Goal: Information Seeking & Learning: Learn about a topic

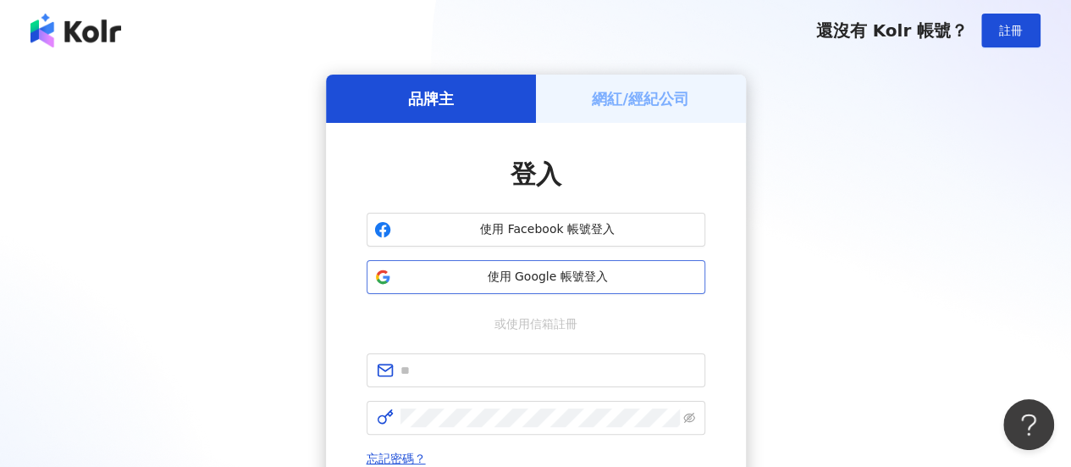
click at [543, 273] on span "使用 Google 帳號登入" at bounding box center [548, 276] width 300 height 17
click at [876, 267] on div "品牌主 網紅/經紀公司 登入 使用 Facebook 帳號登入 使用 Google 帳號登入 或使用信箱註冊 忘記密碼？ 登入 還沒有 Kolr 帳號？ 立即…" at bounding box center [535, 336] width 1030 height 522
click at [204, 282] on div "品牌主 網紅/經紀公司 登入 使用 Facebook 帳號登入 使用 Google 帳號登入 或使用信箱註冊 忘記密碼？ 登入 還沒有 Kolr 帳號？ 立即…" at bounding box center [535, 336] width 1030 height 522
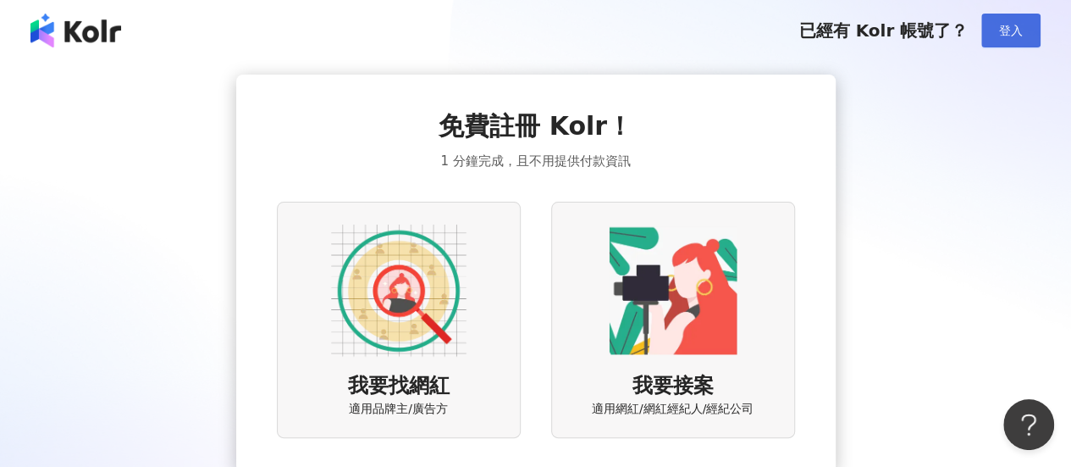
click at [1002, 45] on button "登入" at bounding box center [1010, 31] width 59 height 34
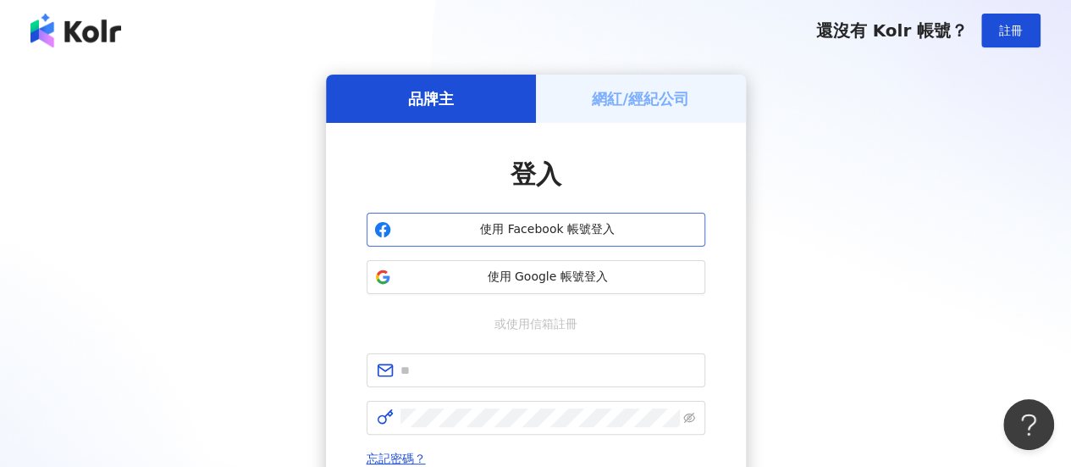
click at [550, 235] on span "使用 Facebook 帳號登入" at bounding box center [548, 229] width 300 height 17
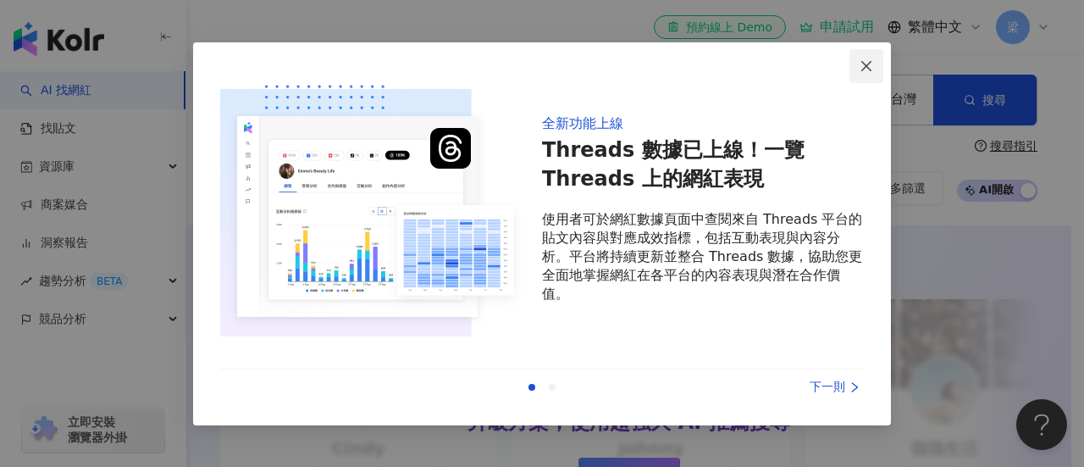
click at [867, 69] on icon "close" at bounding box center [866, 66] width 14 height 14
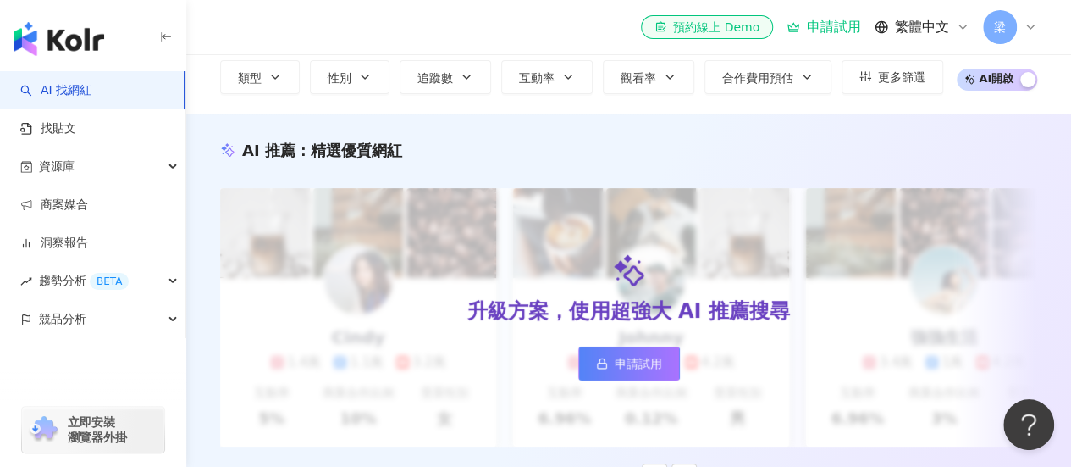
scroll to position [85, 0]
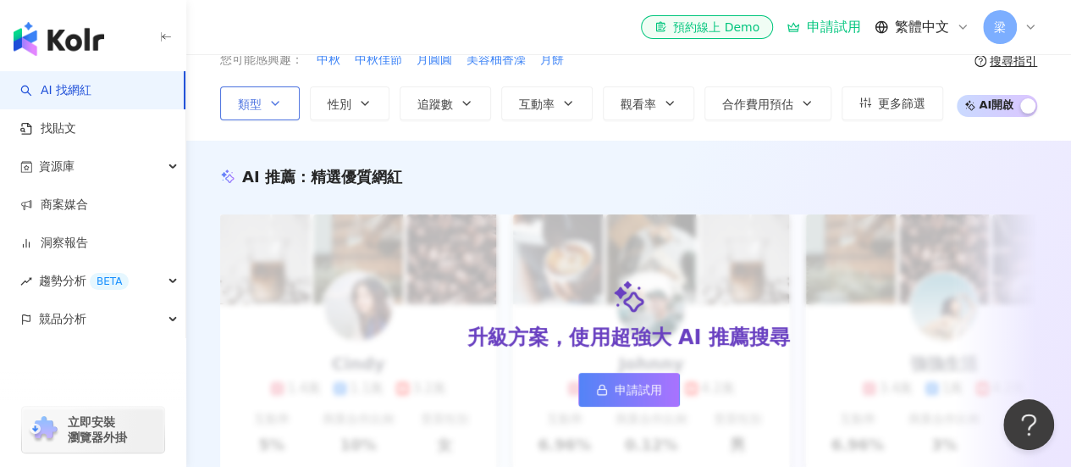
click at [283, 102] on button "類型" at bounding box center [260, 103] width 80 height 34
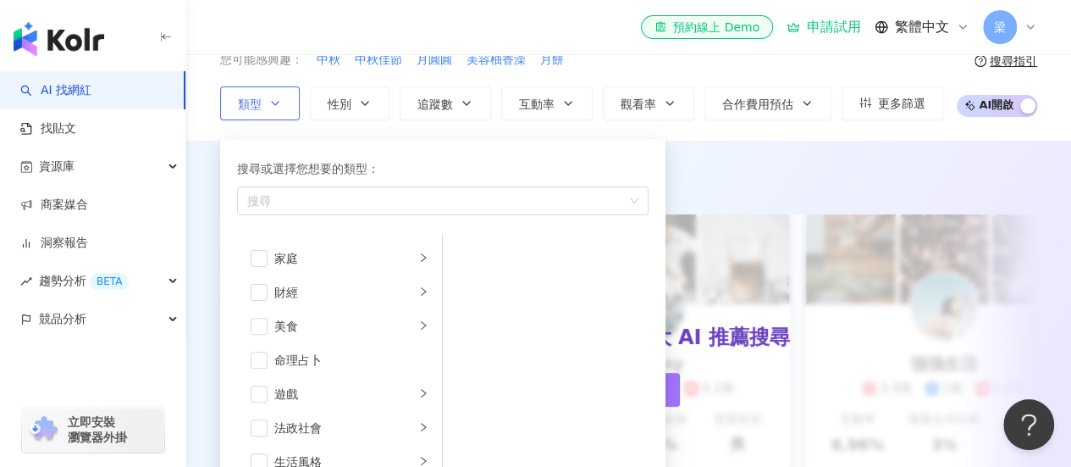
scroll to position [0, 0]
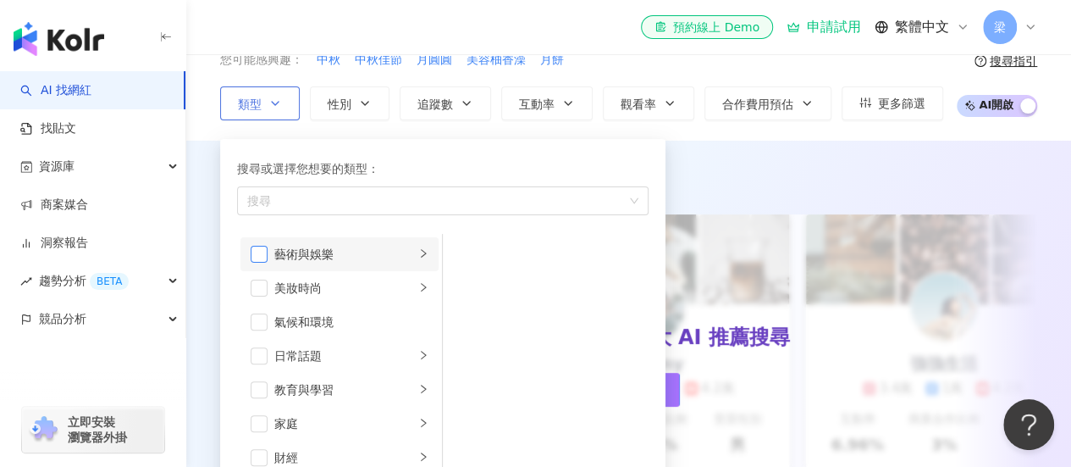
click at [253, 246] on span "button" at bounding box center [259, 254] width 17 height 17
click at [418, 246] on div "button" at bounding box center [423, 254] width 10 height 16
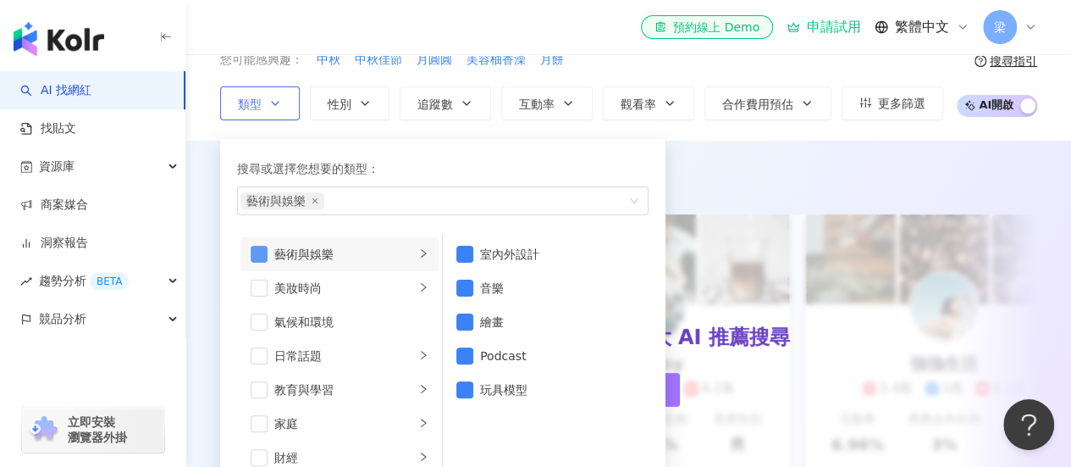
click at [261, 246] on span "button" at bounding box center [259, 254] width 17 height 17
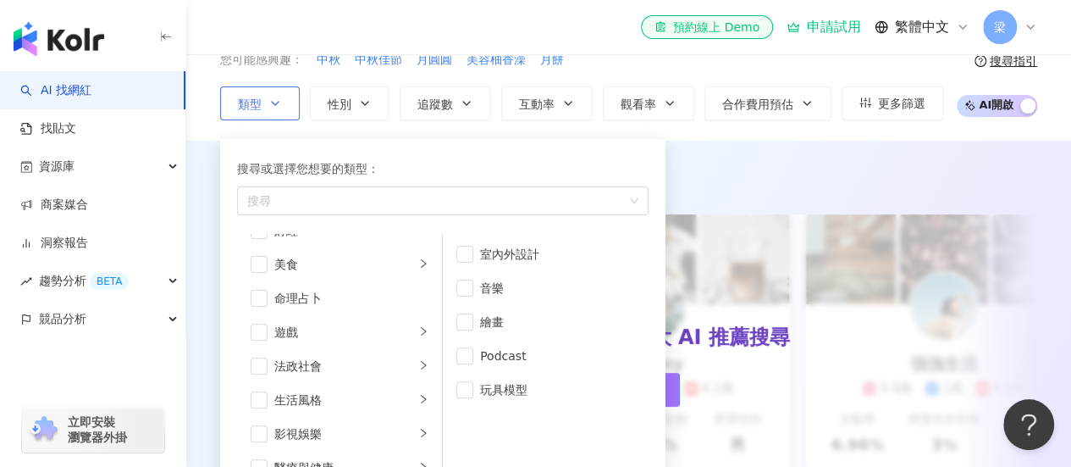
scroll to position [254, 0]
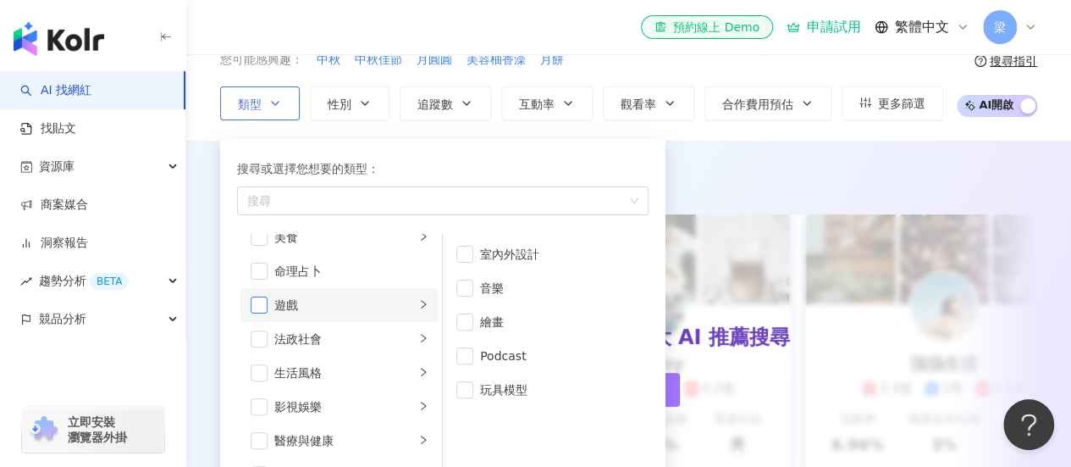
click at [264, 301] on span "button" at bounding box center [259, 304] width 17 height 17
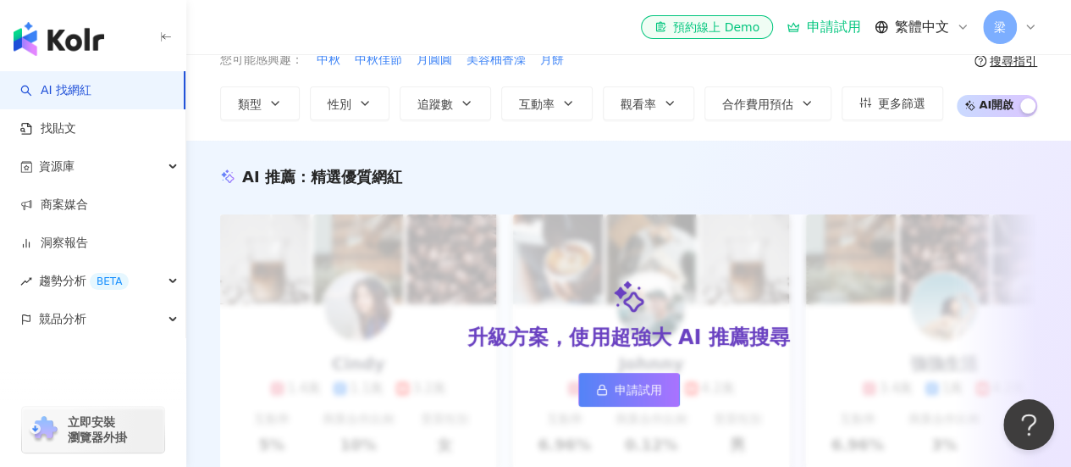
click at [747, 143] on div "AI 推薦 ： 精選優質網紅 升級方案，使用超強大 AI 推薦搜尋 申請試用 Cindy 1.4萬 1.1萬 3.2萬 互動率 5% 商業合作比例 10% 受…" at bounding box center [628, 337] width 885 height 393
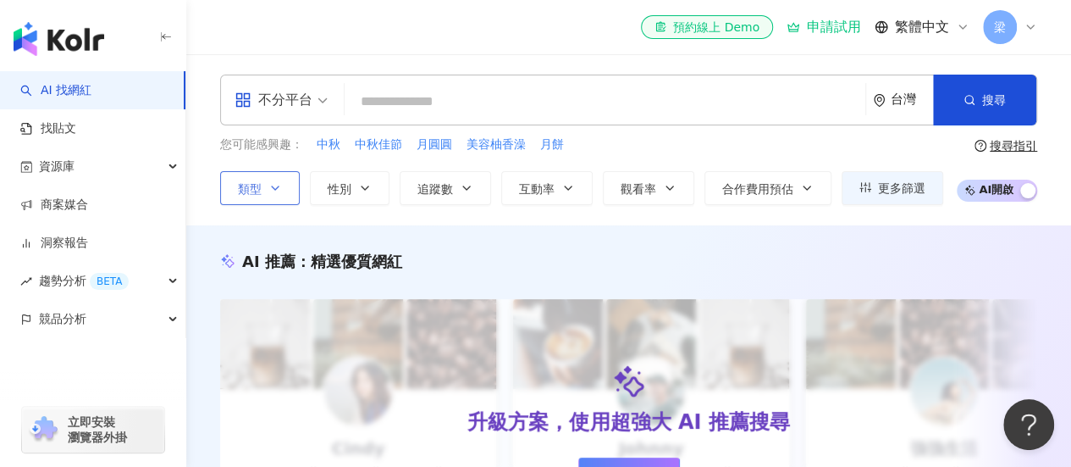
click at [278, 191] on icon "button" at bounding box center [275, 188] width 14 height 14
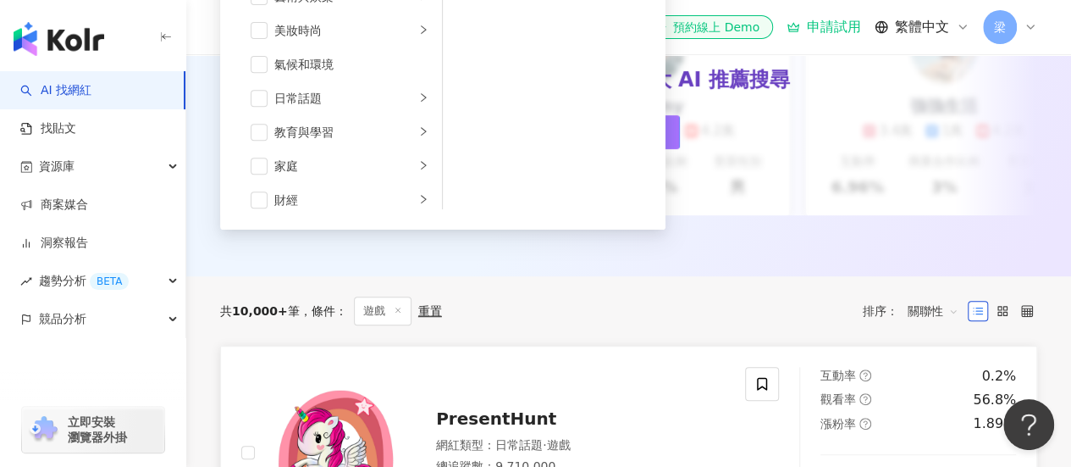
scroll to position [423, 0]
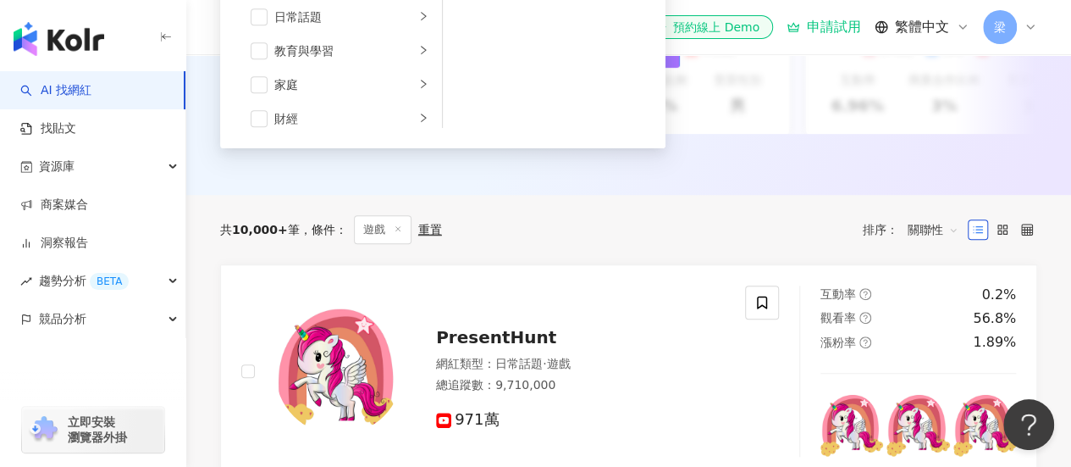
click at [813, 213] on div "共 10,000+ 筆 條件 ： 遊戲 重置 排序： 關聯性" at bounding box center [628, 229] width 817 height 69
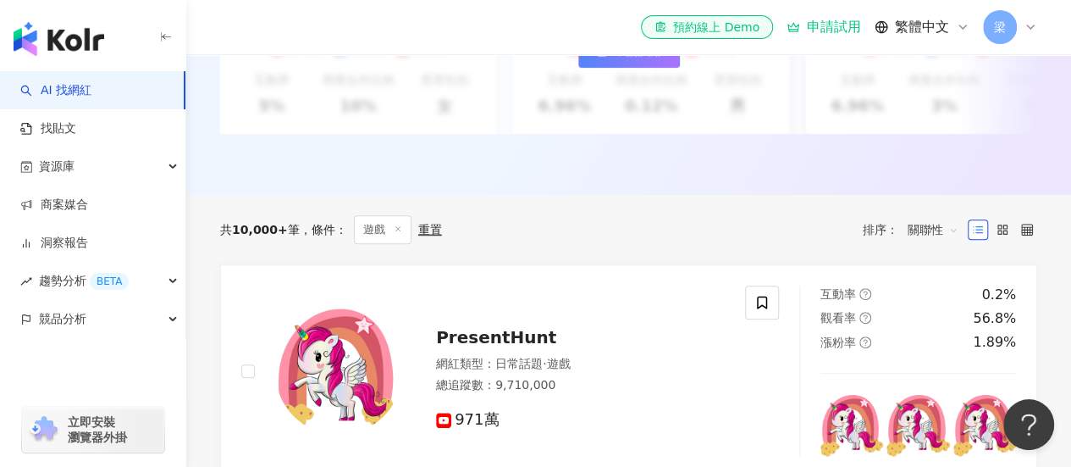
scroll to position [0, 0]
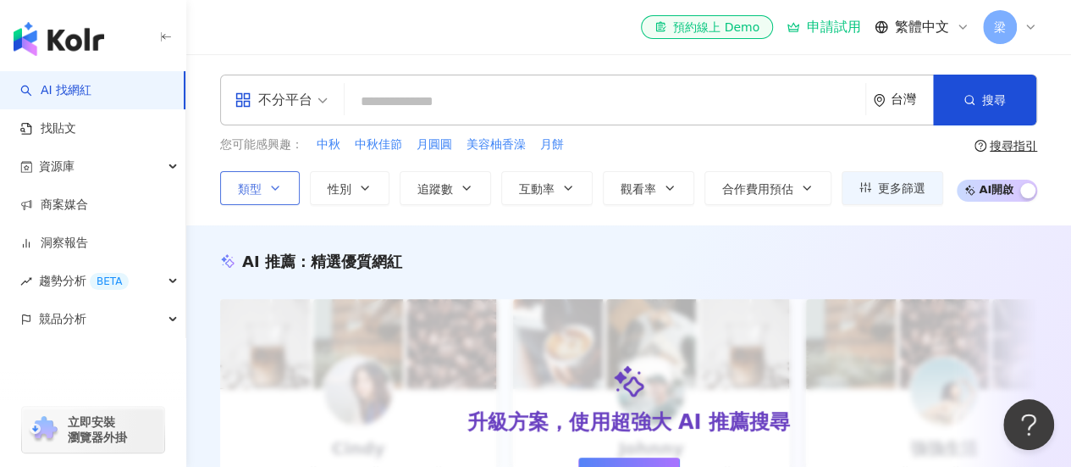
click at [288, 191] on button "類型" at bounding box center [260, 188] width 80 height 34
click at [713, 229] on div "AI 推薦 ： 精選優質網紅 升級方案，使用超強大 AI 推薦搜尋 申請試用 Cindy 1.4萬 1.1萬 3.2萬 互動率 5% 商業合作比例 10% 受…" at bounding box center [628, 421] width 885 height 393
click at [431, 186] on span "追蹤數" at bounding box center [435, 189] width 36 height 14
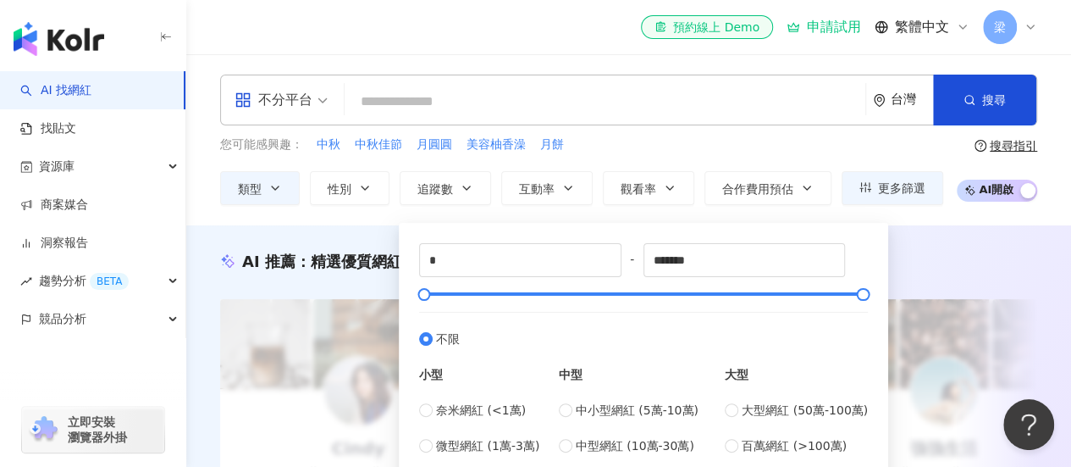
click at [924, 238] on div "AI 推薦 ： 精選優質網紅 升級方案，使用超強大 AI 推薦搜尋 申請試用 Cindy 1.4萬 1.1萬 3.2萬 互動率 5% 商業合作比例 10% 受…" at bounding box center [628, 421] width 885 height 393
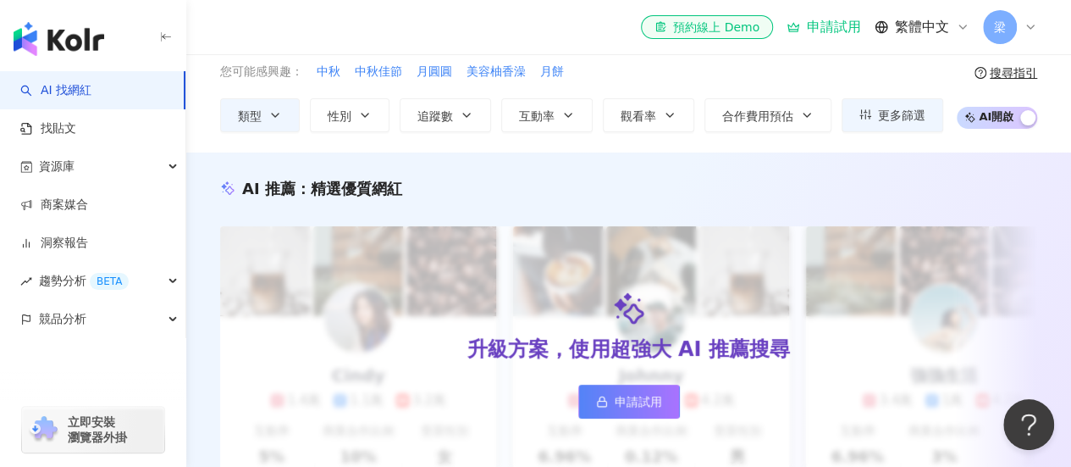
scroll to position [423, 0]
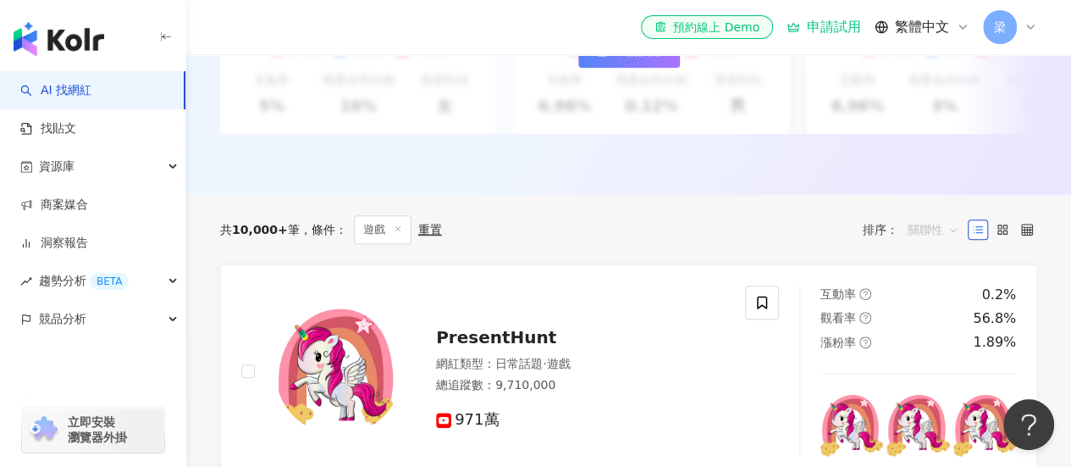
click at [926, 243] on span "關聯性" at bounding box center [933, 229] width 51 height 27
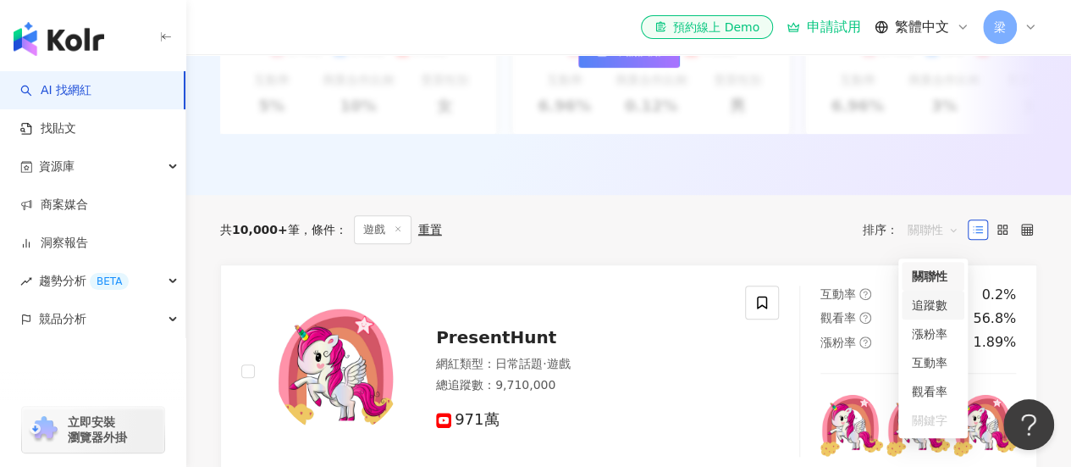
click at [942, 301] on div "追蹤數" at bounding box center [933, 305] width 42 height 19
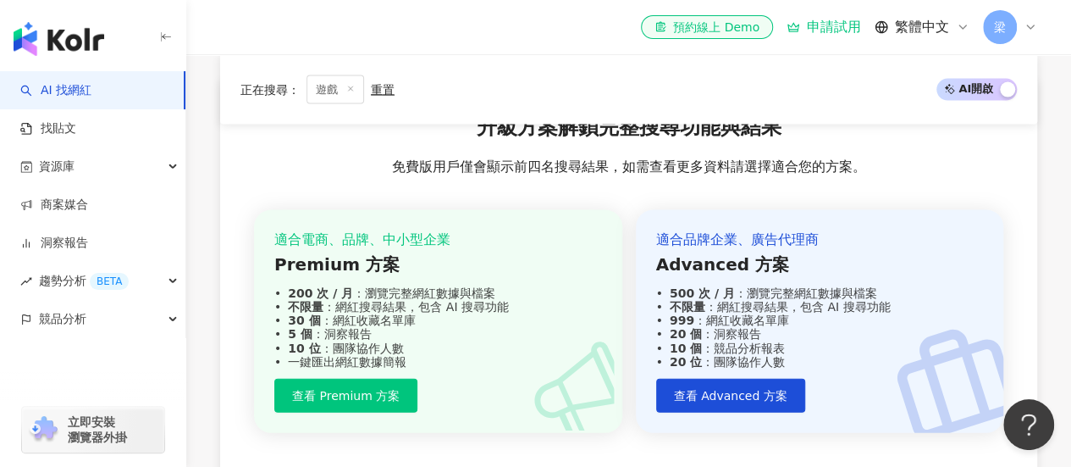
scroll to position [1588, 0]
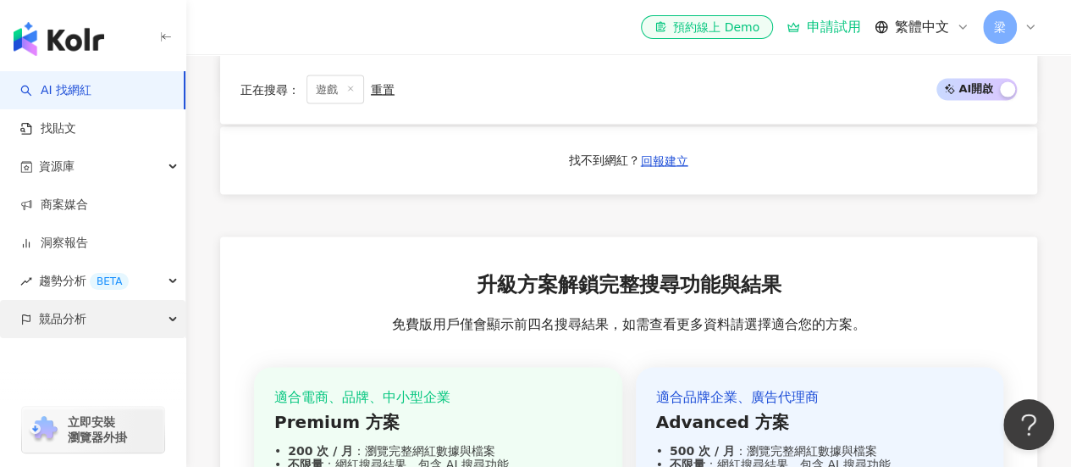
click at [52, 326] on span "競品分析" at bounding box center [62, 319] width 47 height 38
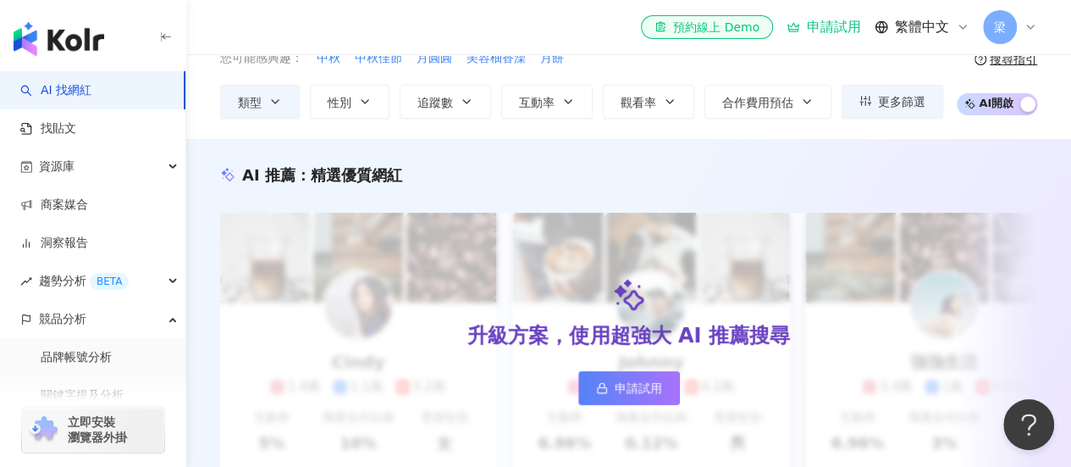
scroll to position [0, 0]
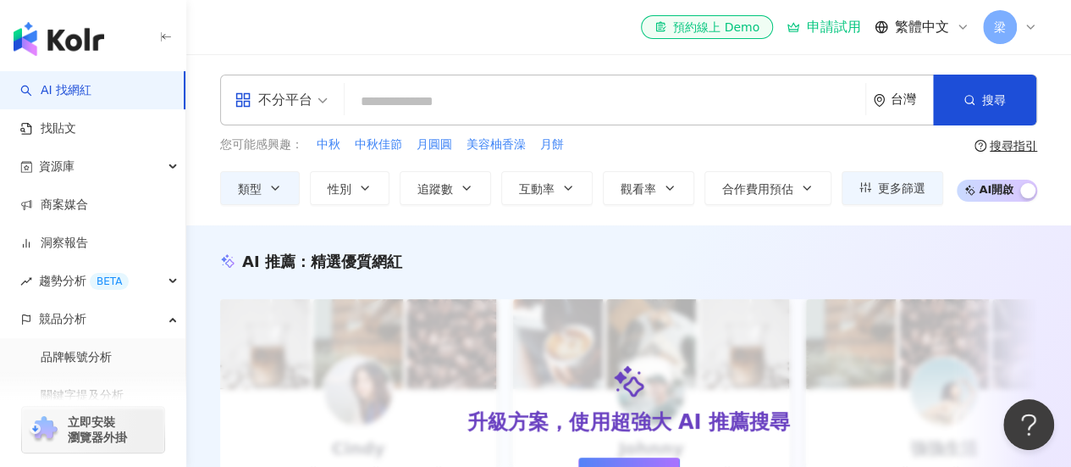
click at [262, 40] on div "el-icon-cs 預約線上 Demo 申請試用 繁體中文 梁" at bounding box center [628, 27] width 817 height 54
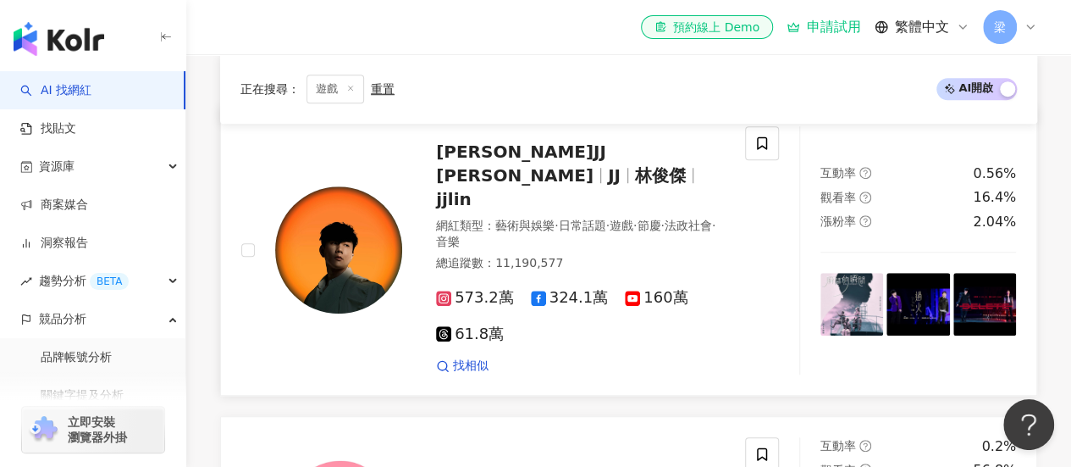
scroll to position [847, 0]
